Goal: Check status

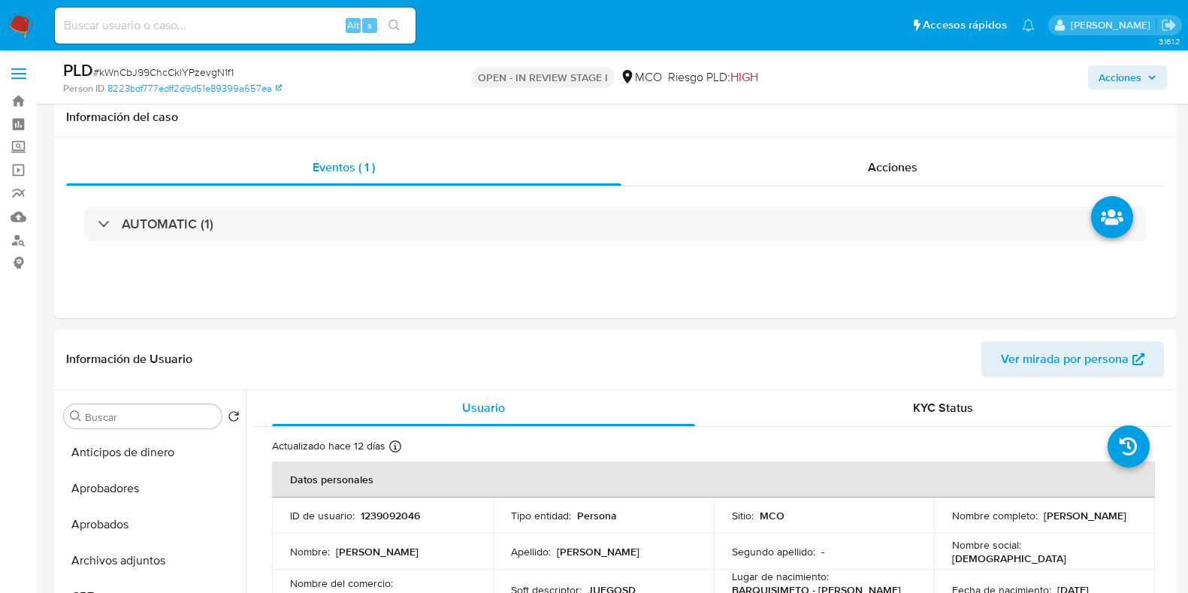
select select "10"
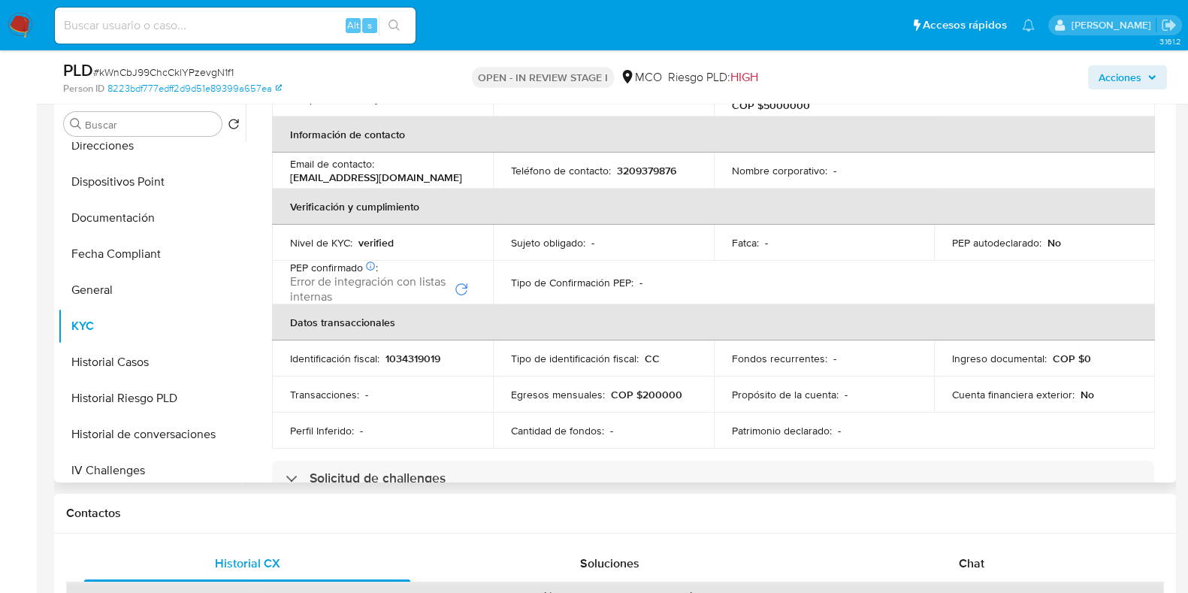
scroll to position [375, 0]
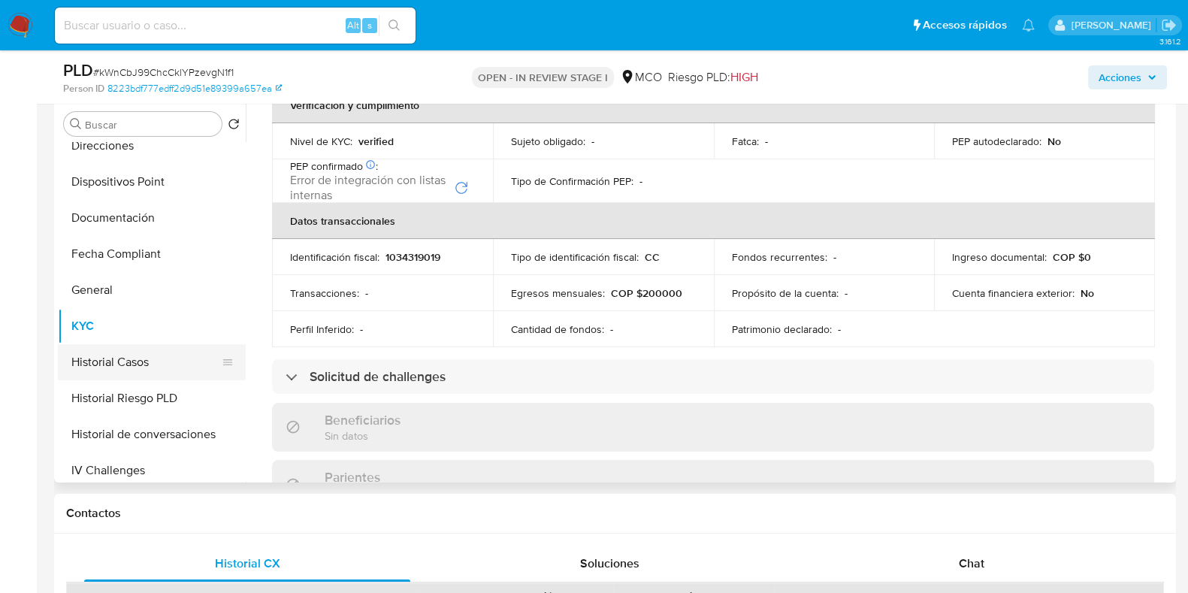
click at [153, 358] on button "Historial Casos" at bounding box center [146, 362] width 176 height 36
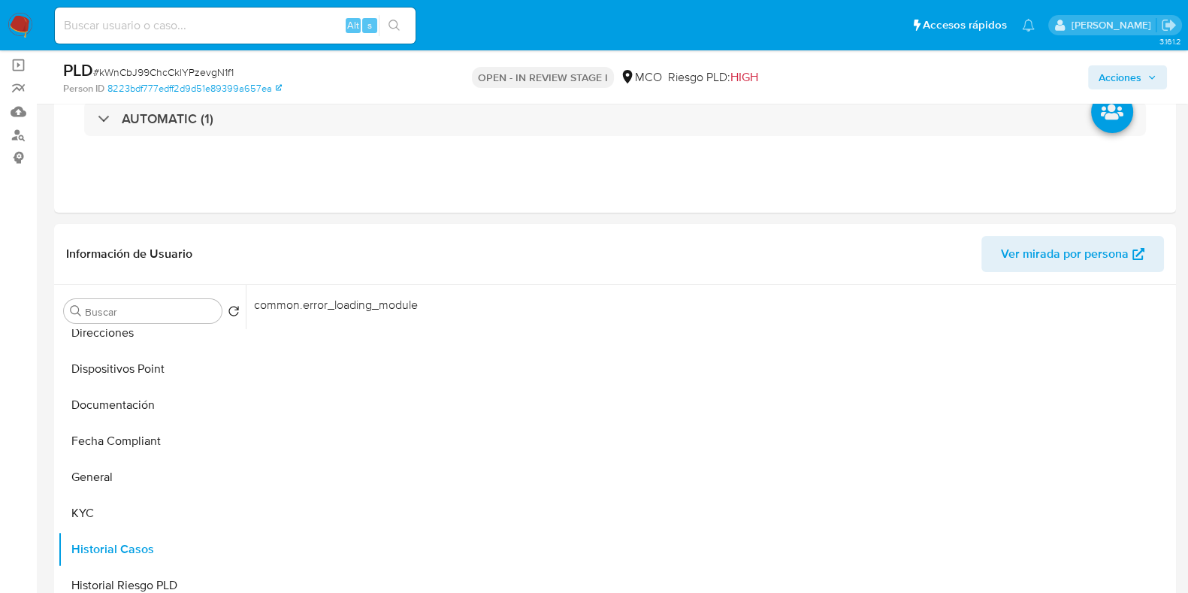
scroll to position [104, 0]
click at [89, 518] on button "KYC" at bounding box center [146, 514] width 176 height 36
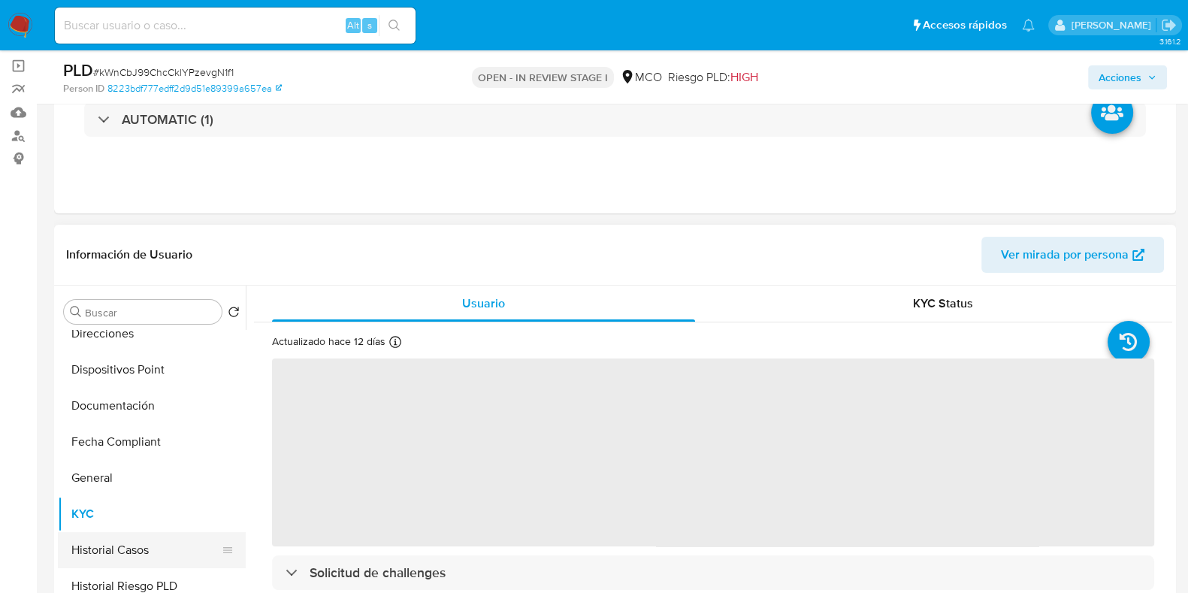
click at [116, 542] on button "Historial Casos" at bounding box center [146, 550] width 176 height 36
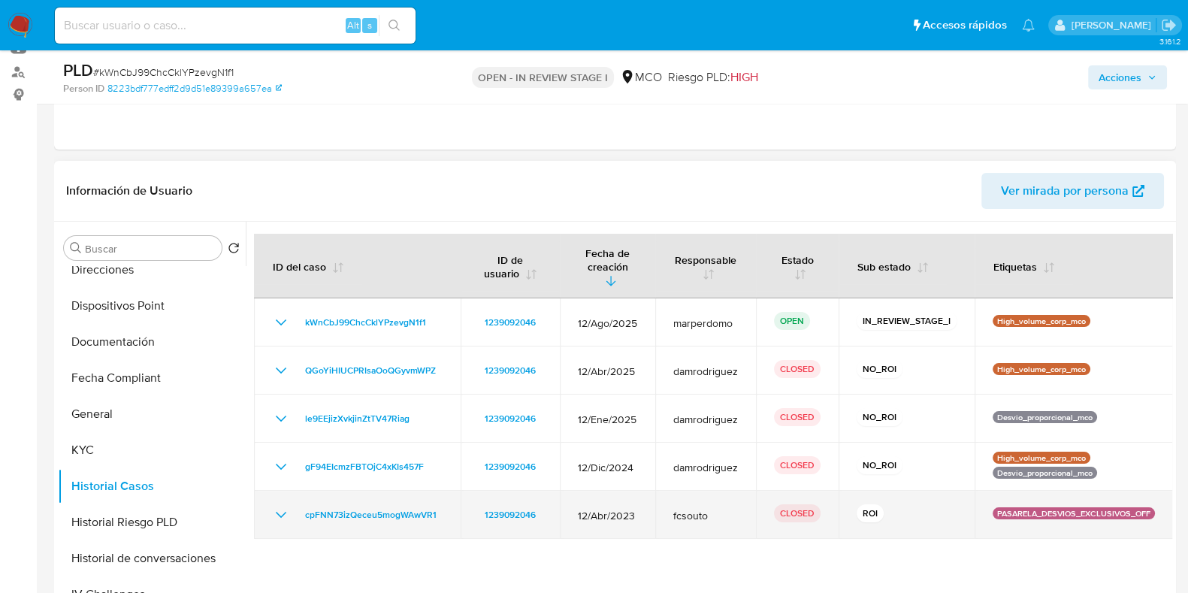
scroll to position [198, 0]
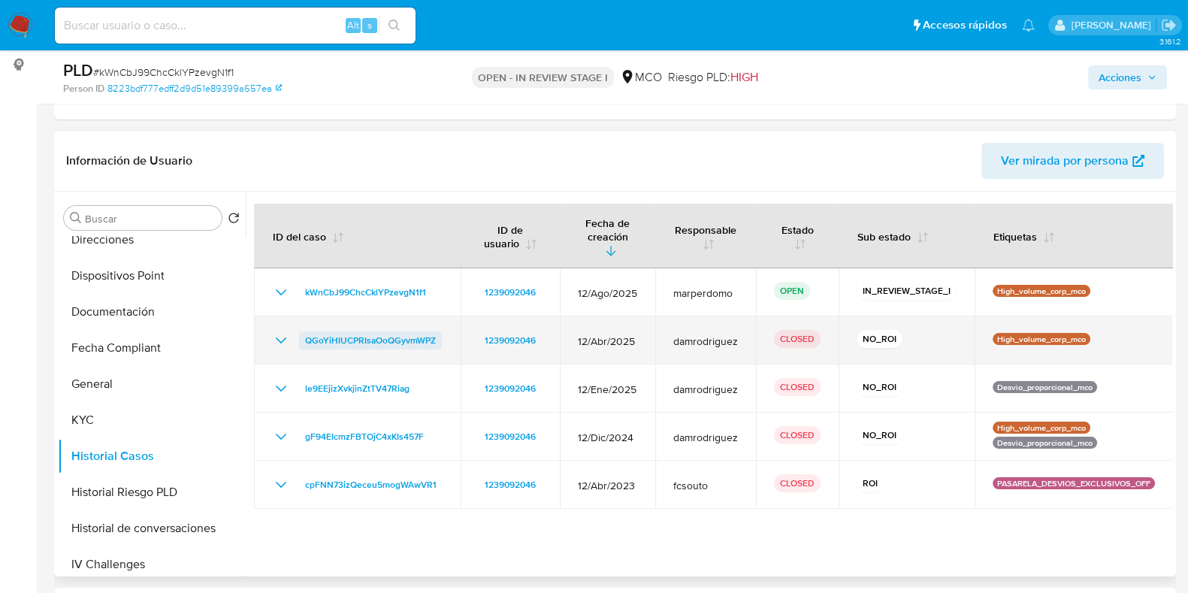
click at [382, 331] on span "QGoYiHIUCPRIsaOoQGyvmWPZ" at bounding box center [370, 340] width 131 height 18
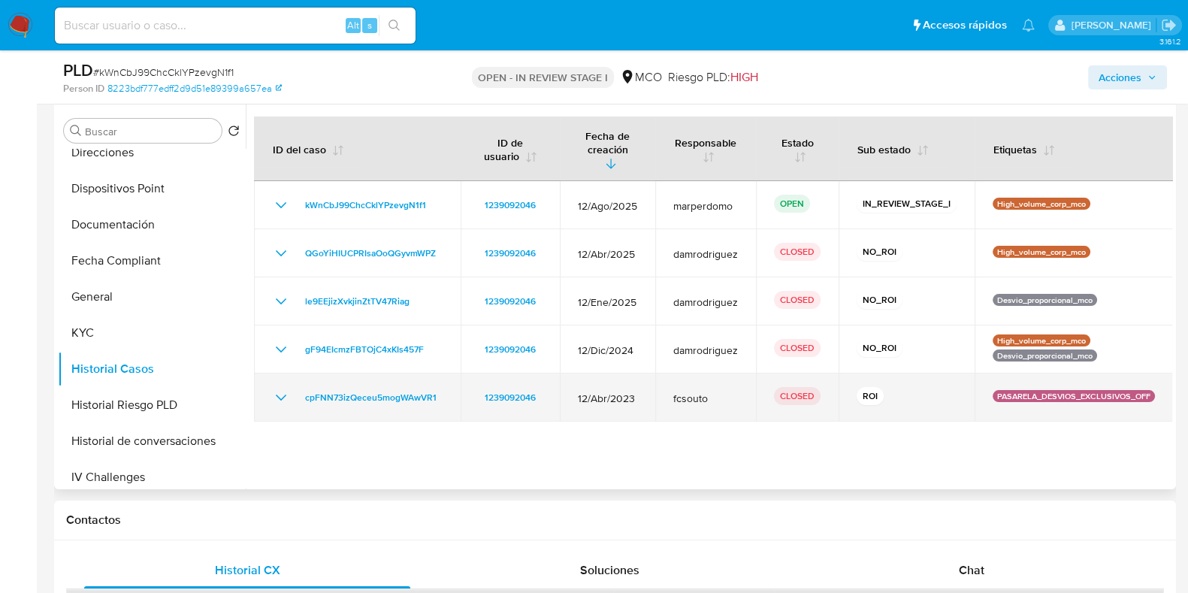
scroll to position [386, 0]
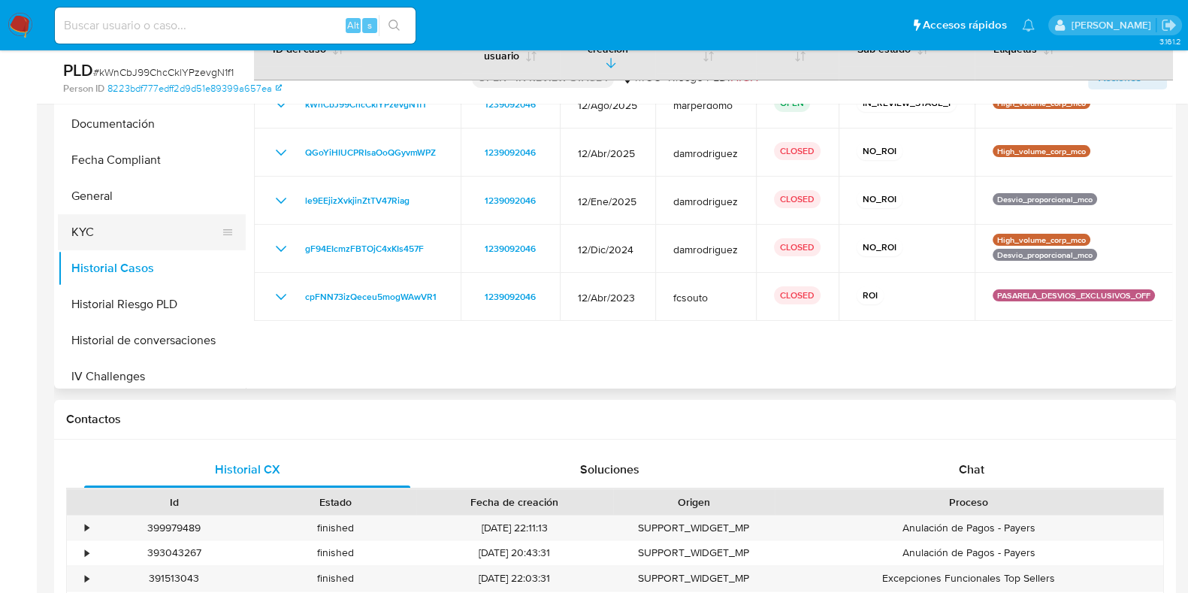
click at [101, 240] on button "KYC" at bounding box center [146, 232] width 176 height 36
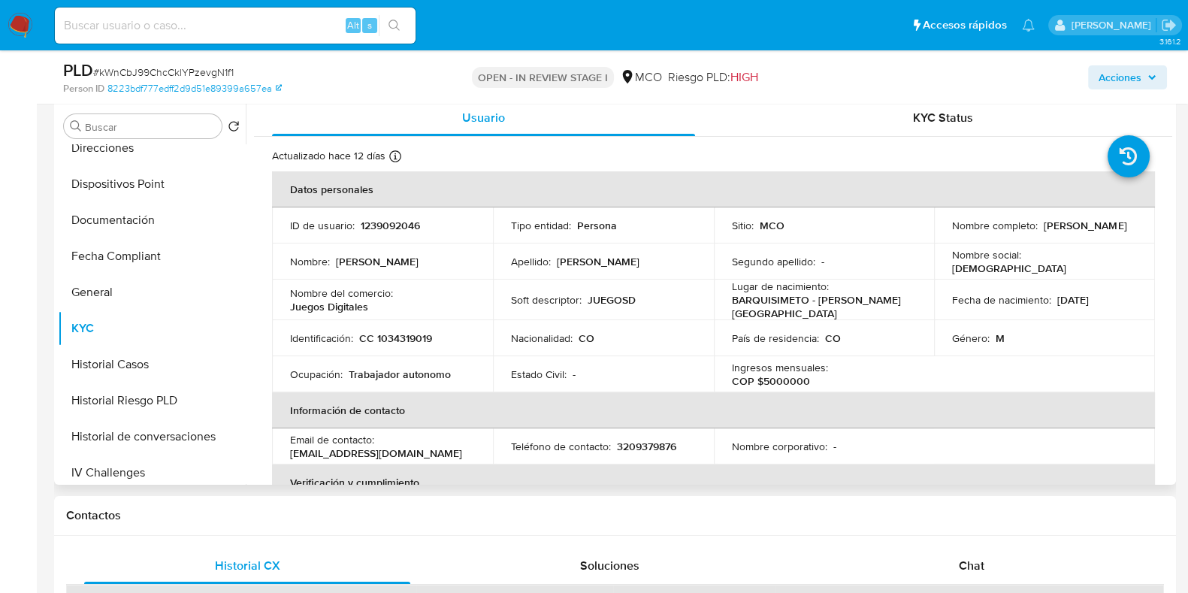
scroll to position [104, 0]
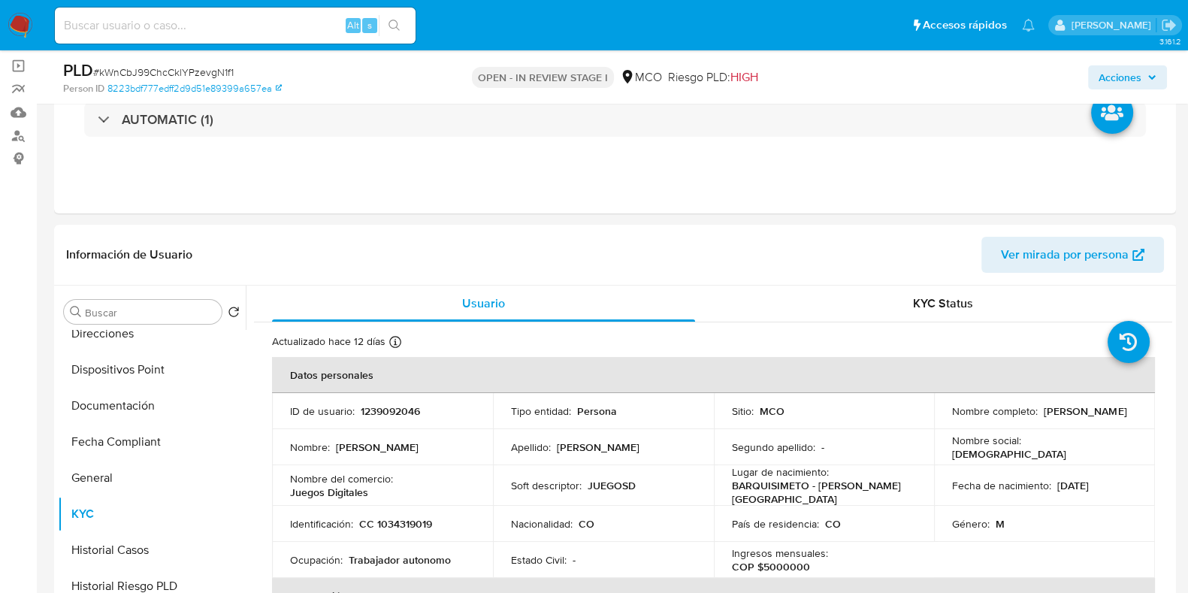
drag, startPoint x: 1176, startPoint y: 333, endPoint x: 1176, endPoint y: 373, distance: 39.8
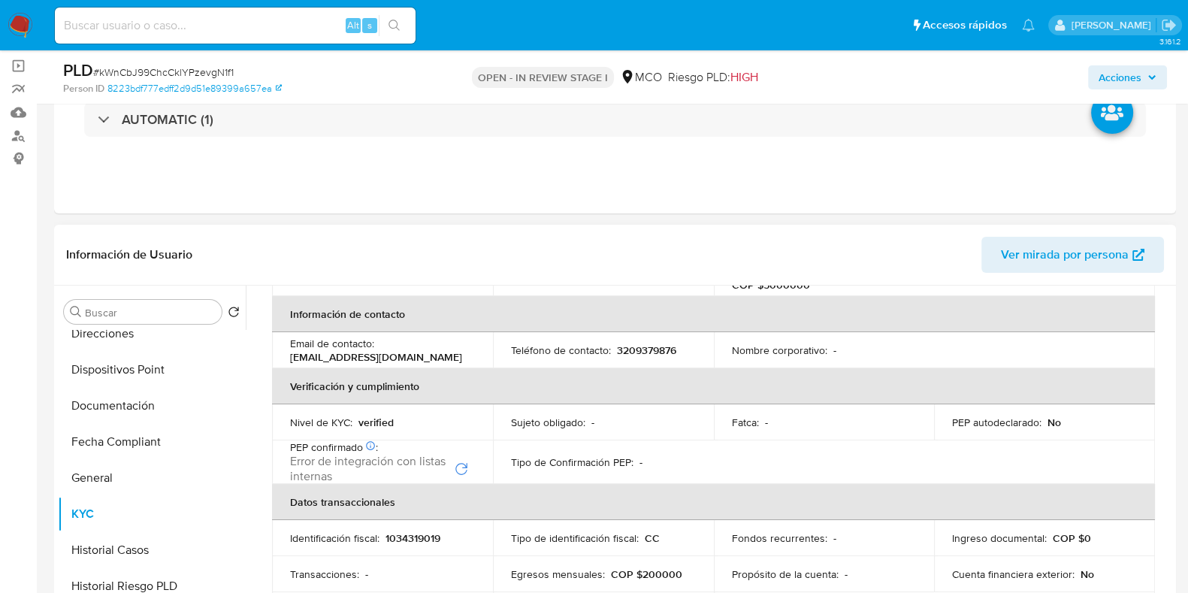
scroll to position [375, 0]
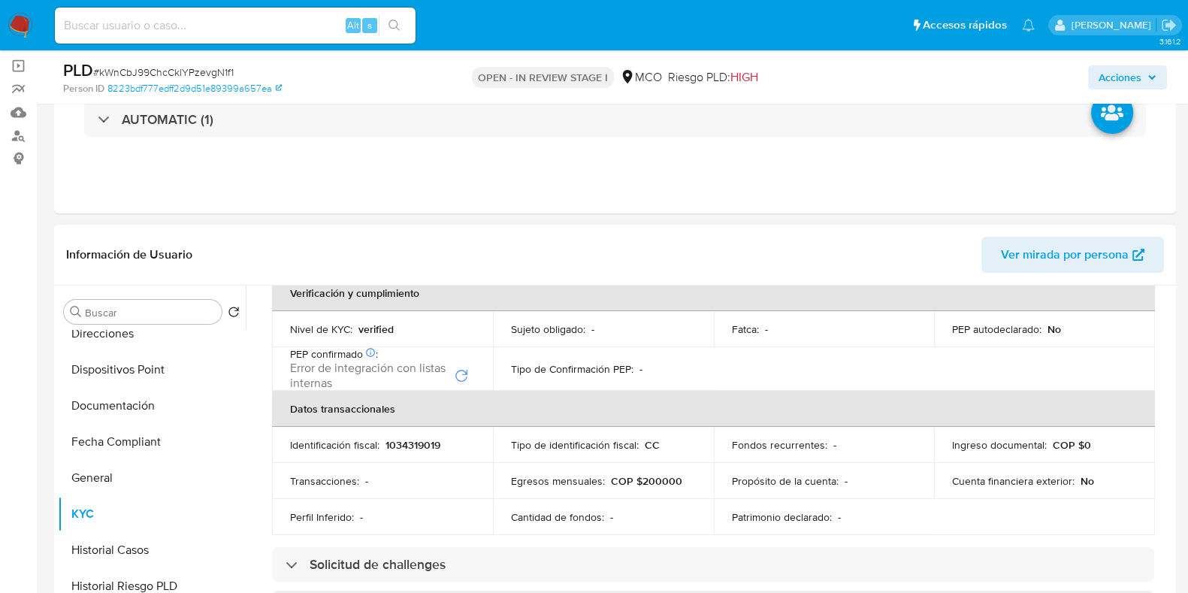
click at [681, 527] on td "Cantidad de fondos : -" at bounding box center [603, 517] width 221 height 36
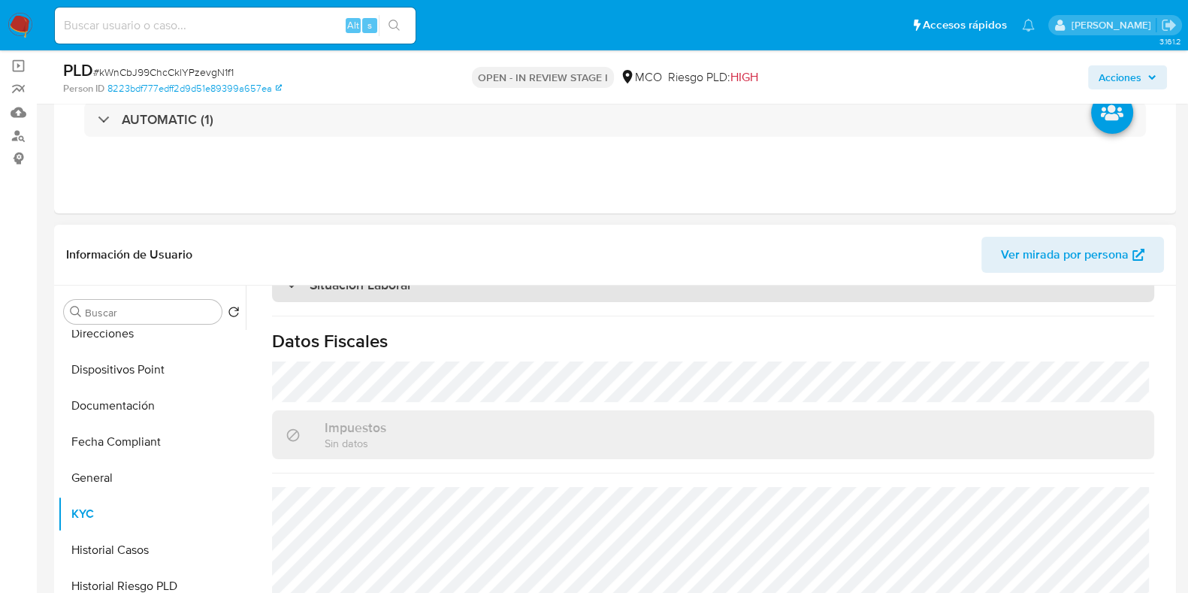
scroll to position [198, 0]
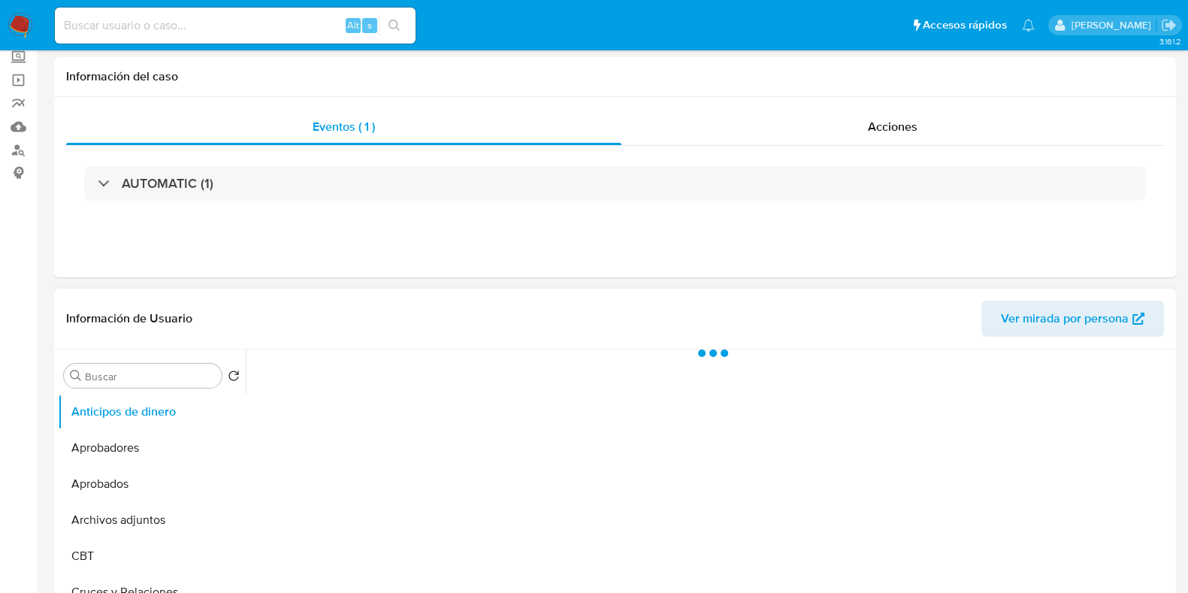
select select "10"
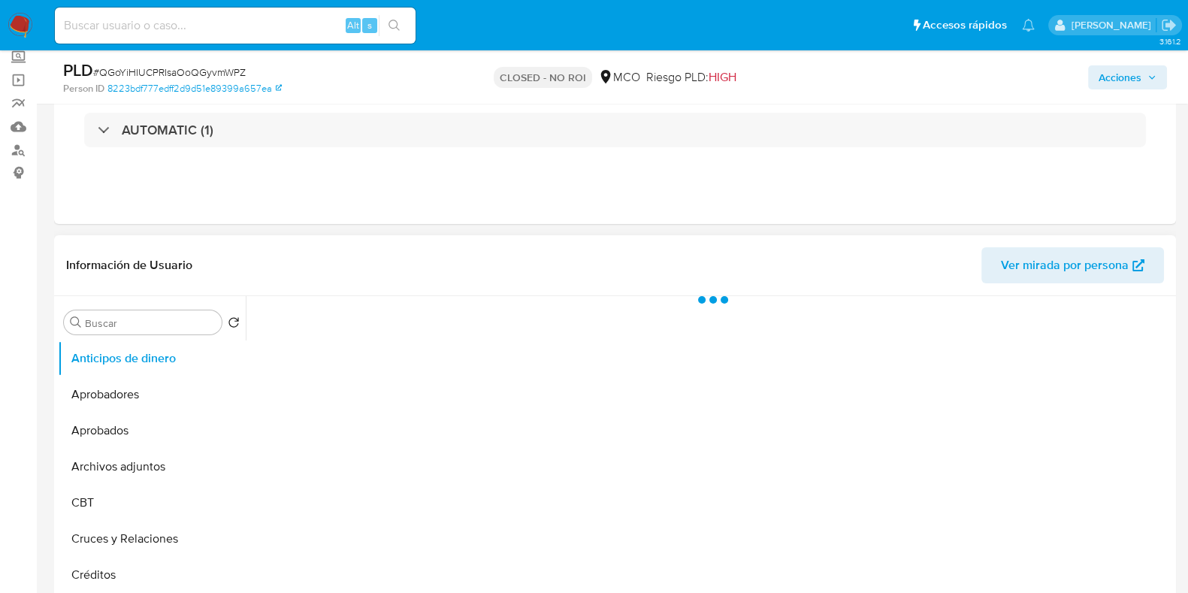
scroll to position [187, 0]
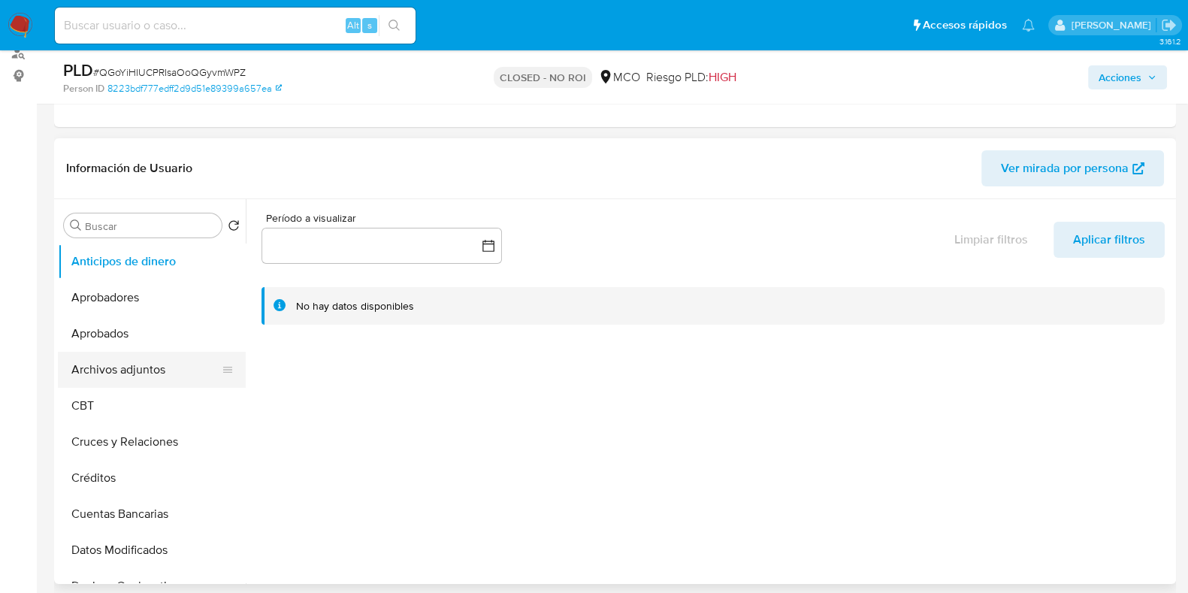
click at [151, 370] on button "Archivos adjuntos" at bounding box center [146, 370] width 176 height 36
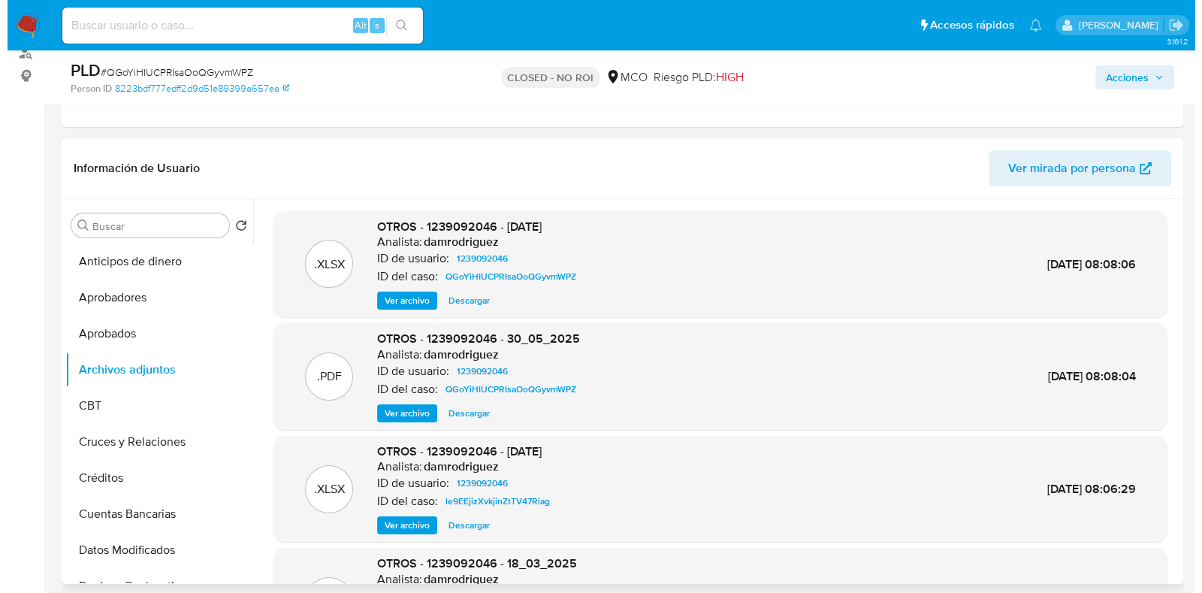
scroll to position [93, 0]
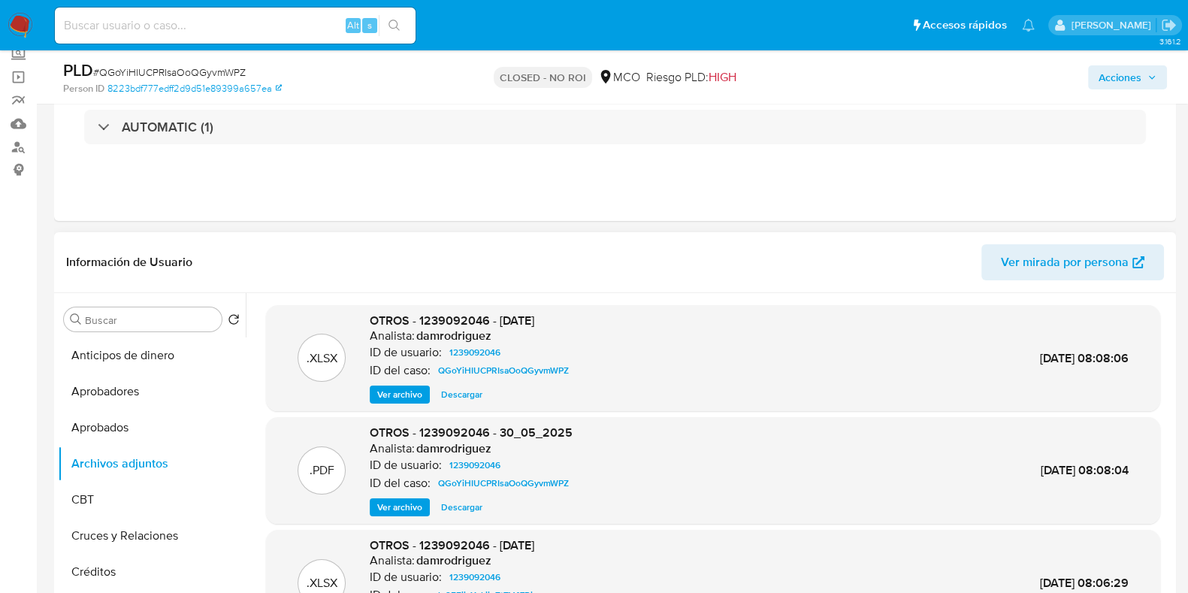
click at [388, 500] on span "Ver archivo" at bounding box center [399, 507] width 45 height 15
